Goal: Information Seeking & Learning: Find specific fact

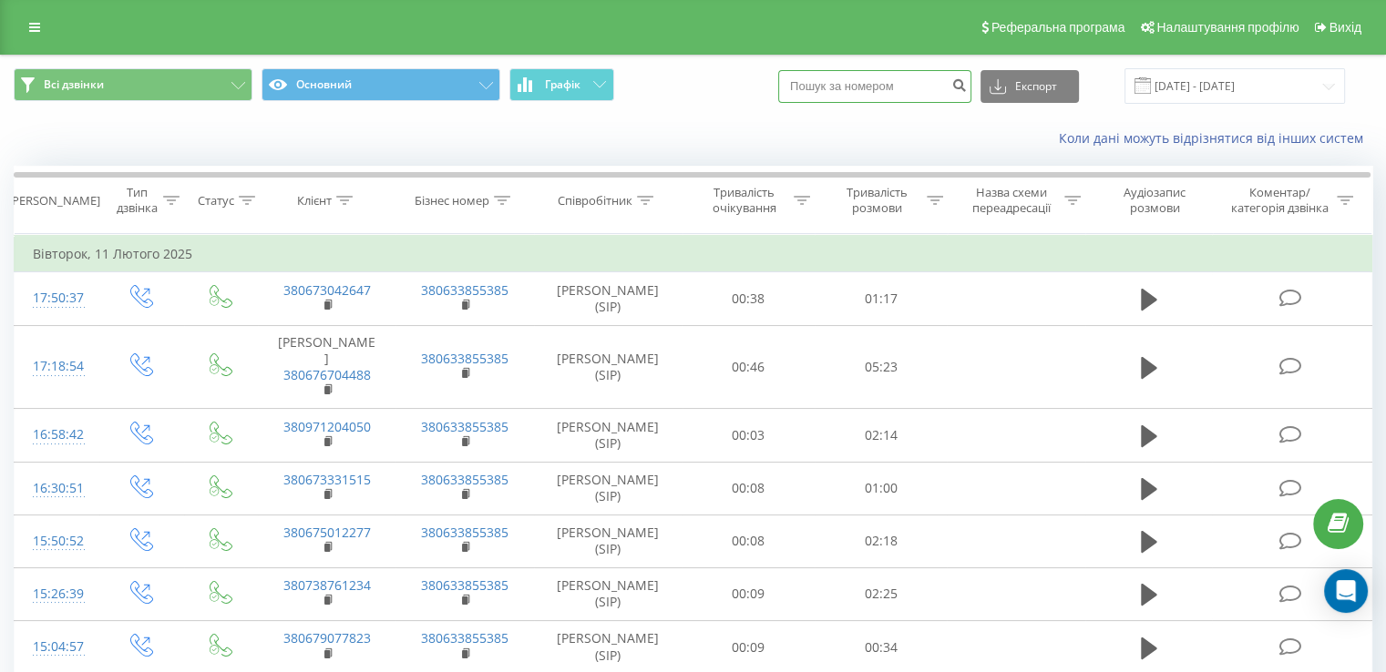
click at [825, 91] on input at bounding box center [874, 86] width 193 height 33
paste input "0960074635"
type input "0960074635"
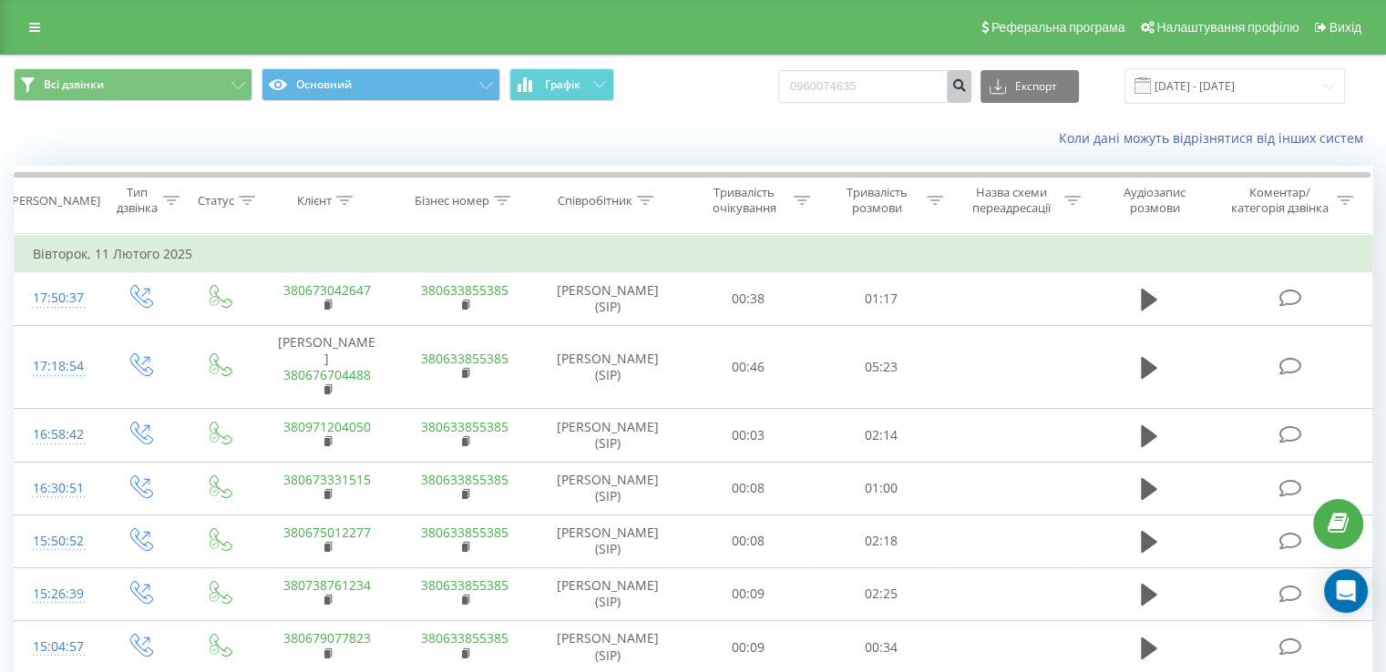
click at [967, 78] on icon "submit" at bounding box center [958, 82] width 15 height 11
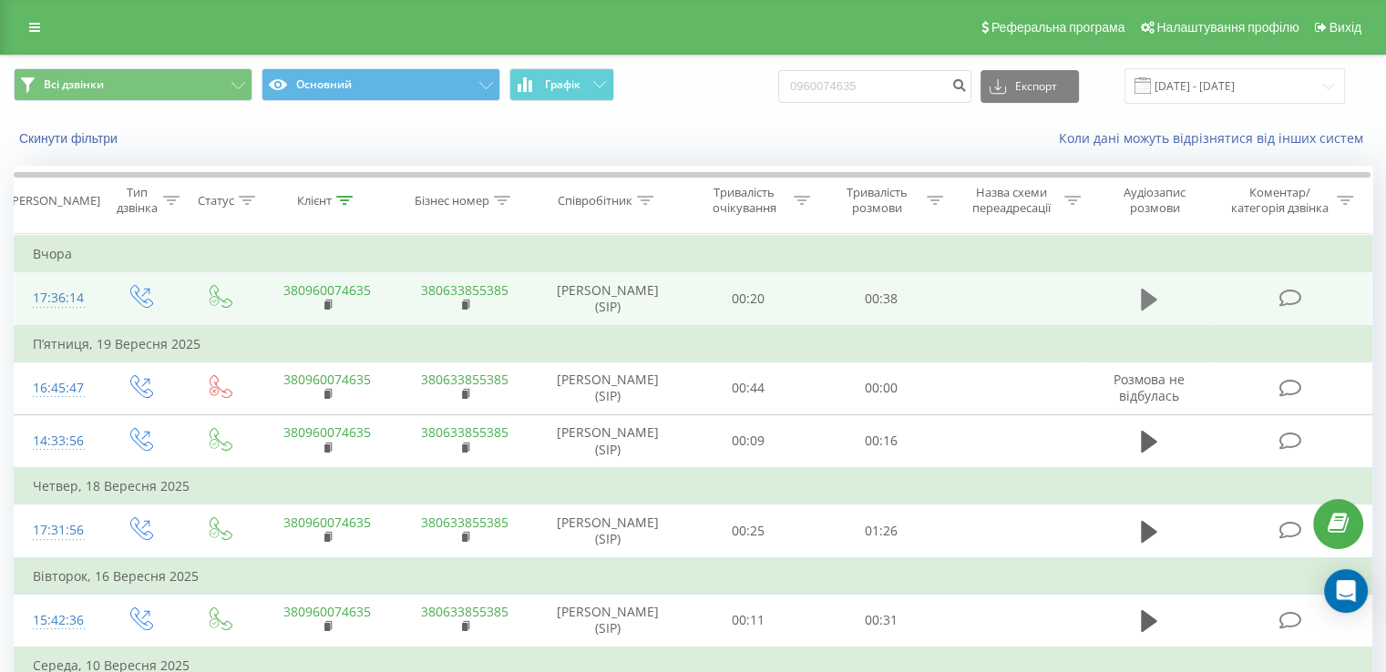
click at [1141, 302] on icon at bounding box center [1149, 300] width 16 height 22
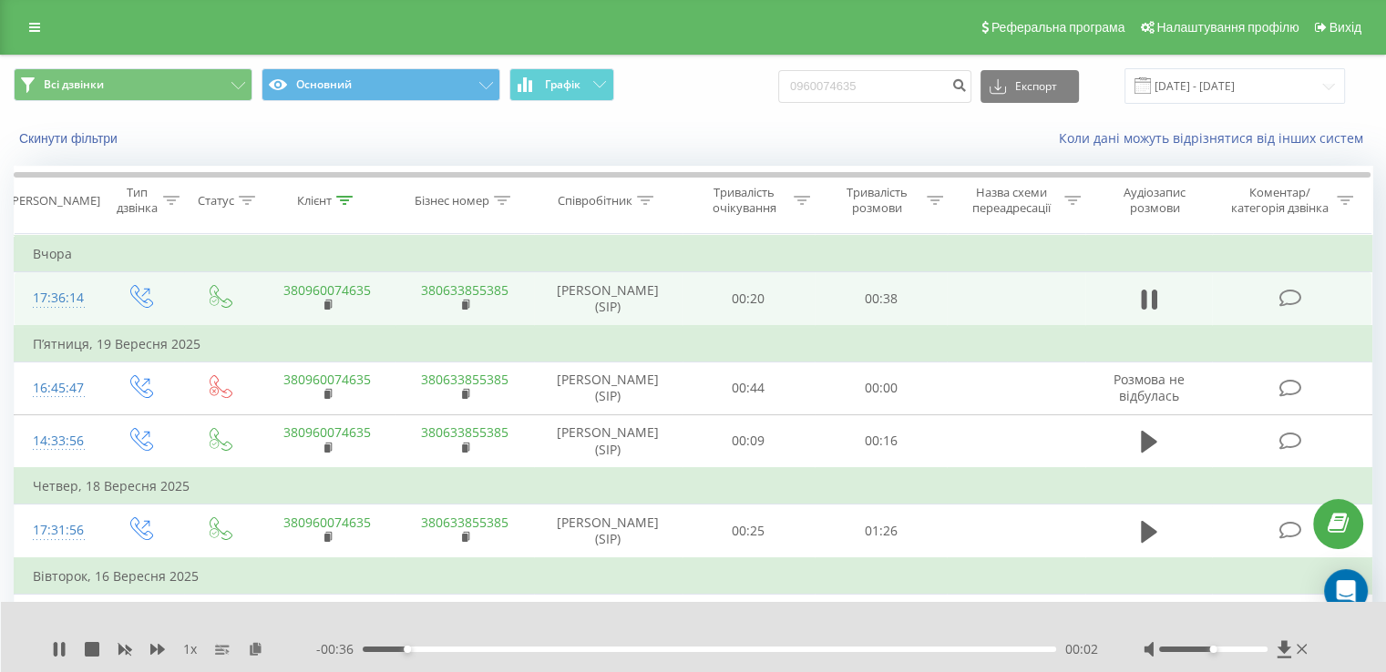
click at [421, 650] on div "00:02" at bounding box center [709, 649] width 693 height 5
drag, startPoint x: 426, startPoint y: 650, endPoint x: 476, endPoint y: 650, distance: 50.1
click at [440, 650] on div "00:03" at bounding box center [709, 649] width 693 height 5
drag, startPoint x: 476, startPoint y: 650, endPoint x: 555, endPoint y: 647, distance: 78.4
click at [537, 650] on div "00:06" at bounding box center [709, 649] width 693 height 5
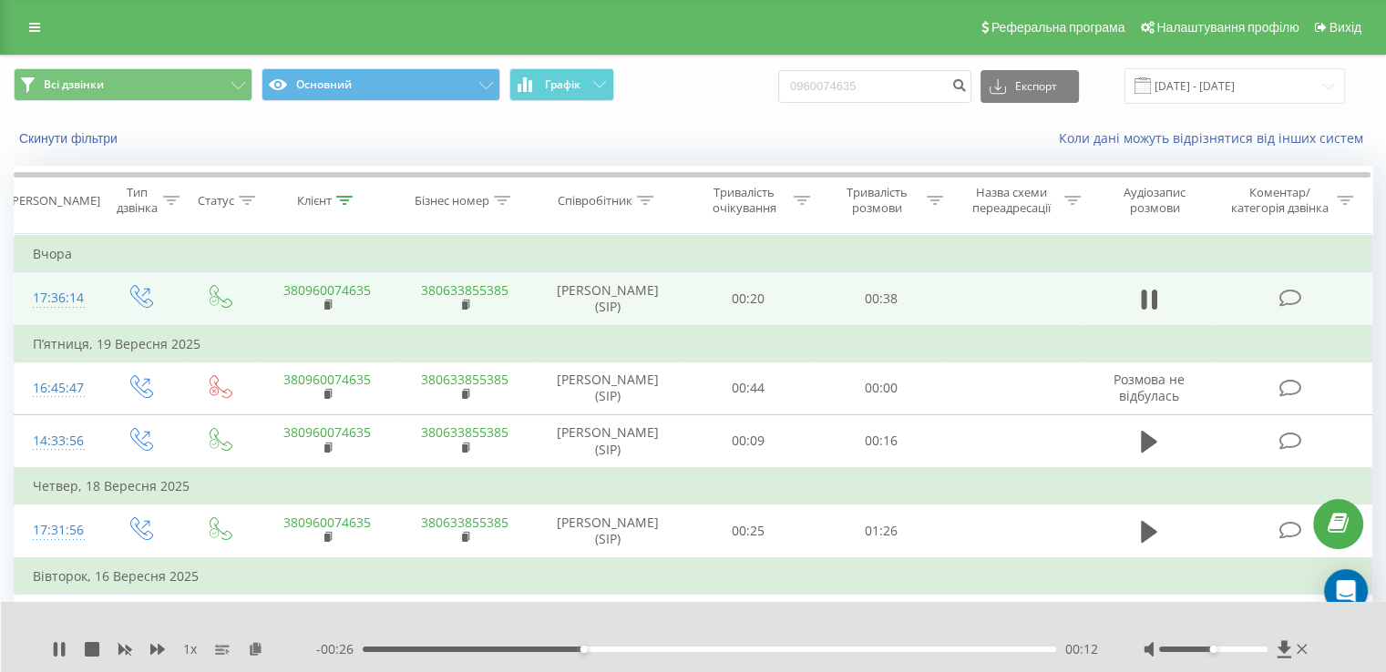
click at [634, 650] on div "00:12" at bounding box center [709, 649] width 693 height 5
drag, startPoint x: 662, startPoint y: 653, endPoint x: 732, endPoint y: 653, distance: 70.1
click at [688, 653] on div "- 00:22 00:15 00:15" at bounding box center [707, 649] width 782 height 18
click at [703, 650] on div "00:18" at bounding box center [709, 649] width 693 height 5
click at [1203, 650] on div at bounding box center [1213, 649] width 108 height 5
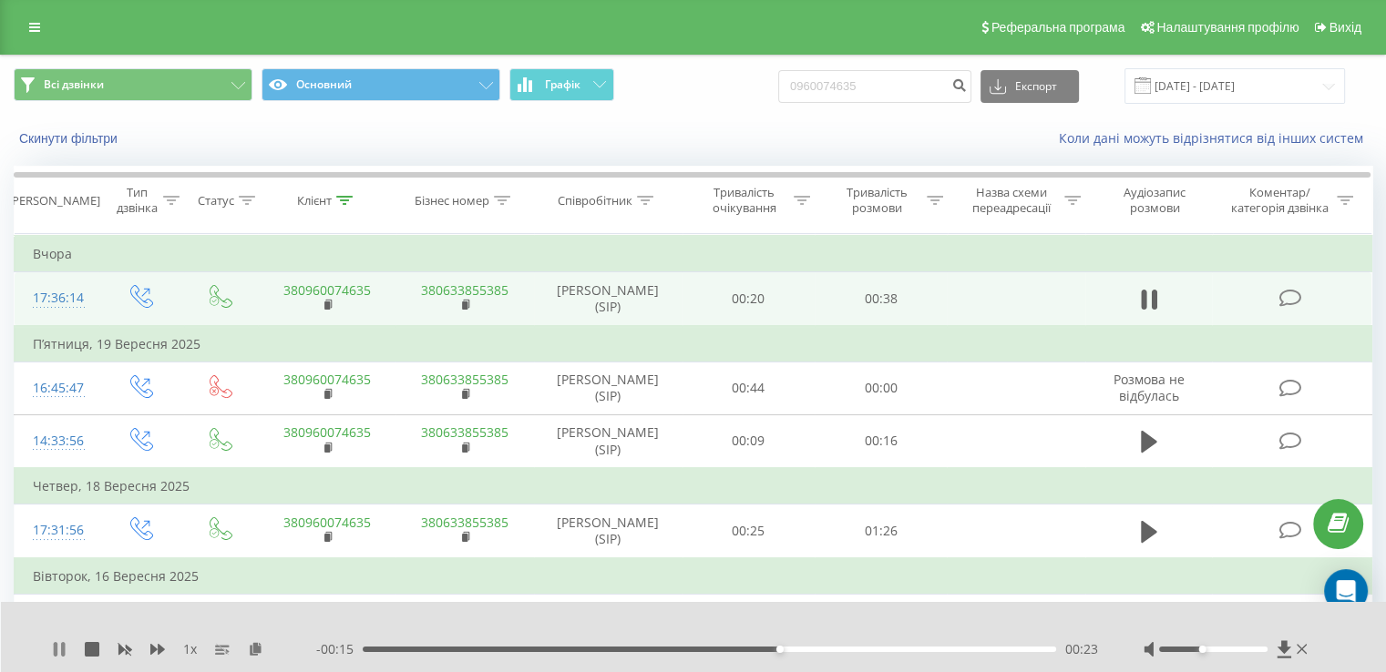
click at [61, 649] on icon at bounding box center [63, 649] width 4 height 15
click at [893, 80] on input "0960074635" at bounding box center [874, 86] width 193 height 33
paste input "380322480850"
type input "380322480850"
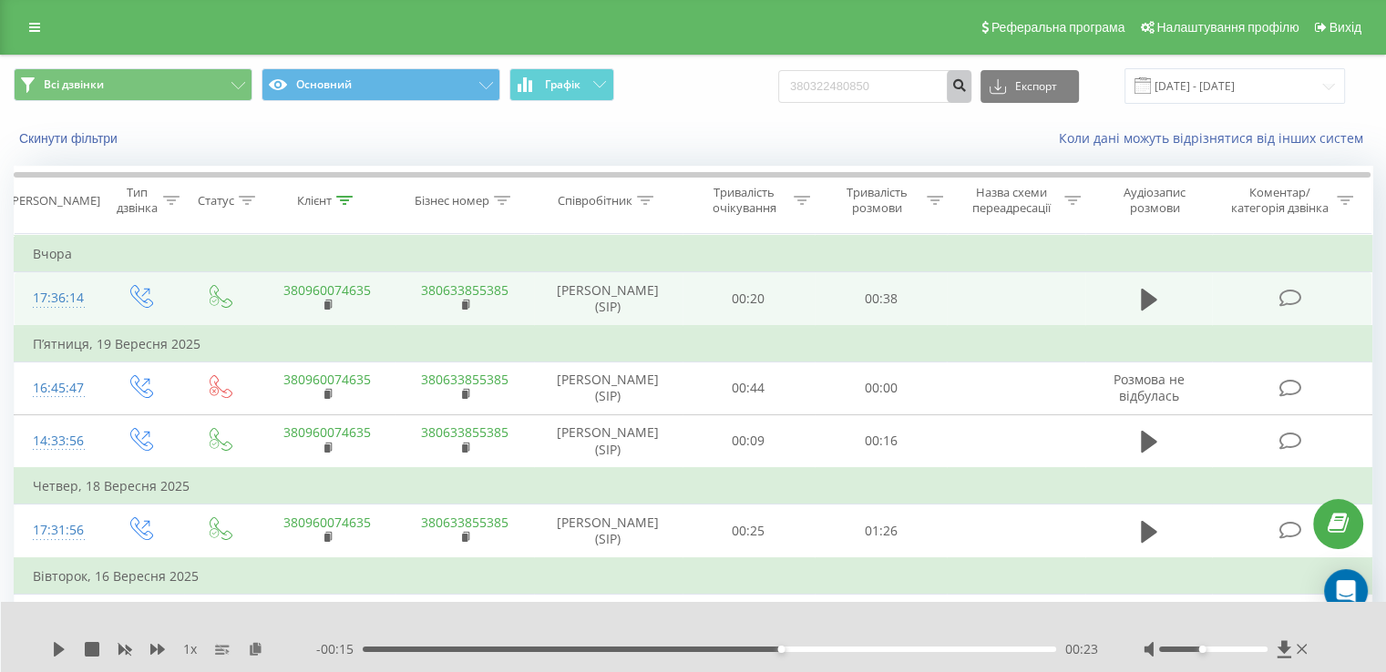
click at [967, 83] on icon "submit" at bounding box center [958, 82] width 15 height 11
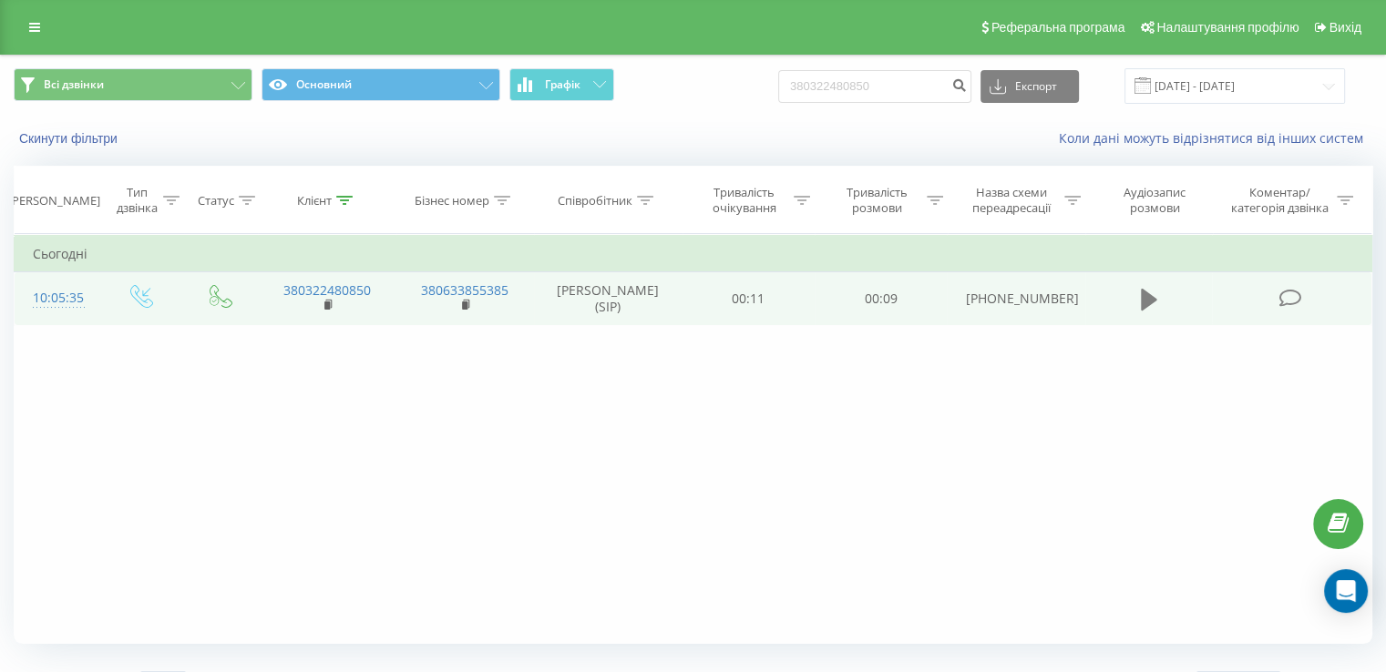
click at [1152, 296] on icon at bounding box center [1149, 300] width 16 height 22
